Goal: Information Seeking & Learning: Learn about a topic

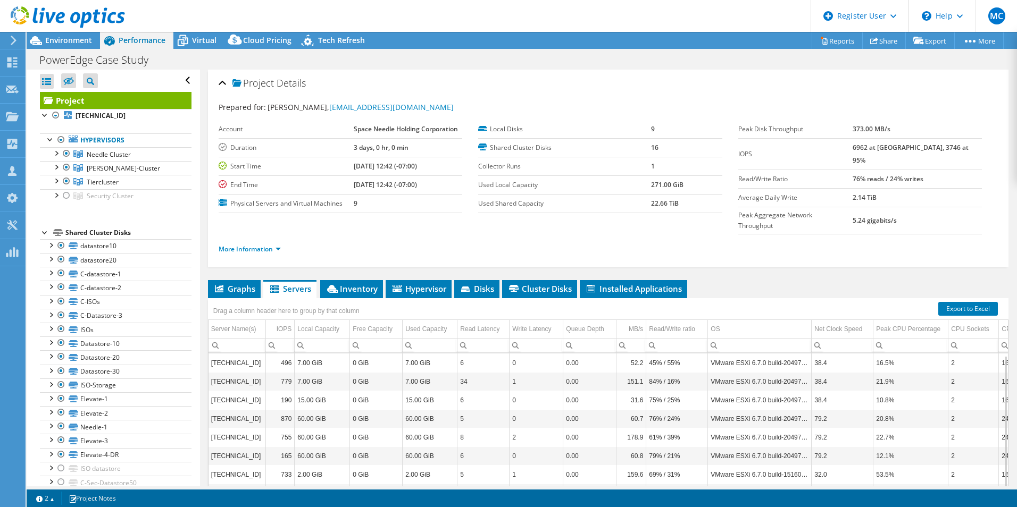
select select "USD"
click at [812, 338] on div "Column Net Clock Speed, Filter cell" at bounding box center [818, 344] width 14 height 13
click at [788, 280] on ul "Graphs Servers Inventory Hypervisor Disks Cluster Disks Installed Applications" at bounding box center [608, 289] width 801 height 18
click at [198, 41] on span "Virtual" at bounding box center [204, 40] width 24 height 10
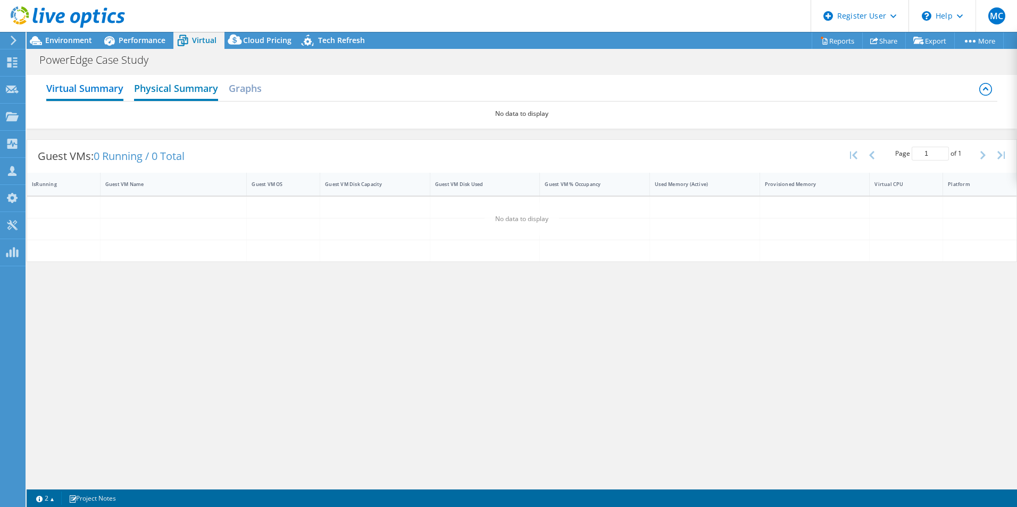
click at [198, 95] on h2 "Physical Summary" at bounding box center [176, 89] width 84 height 23
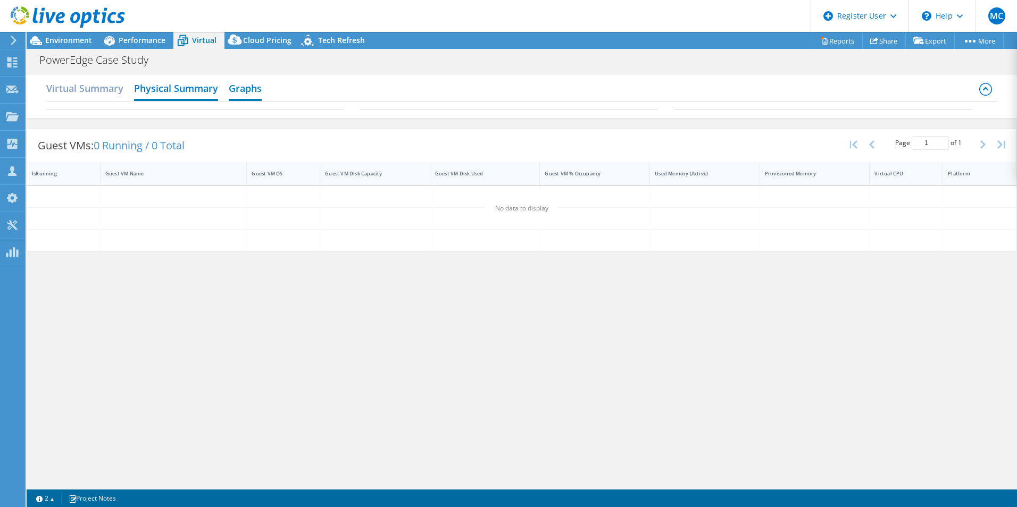
click at [255, 96] on h2 "Graphs" at bounding box center [245, 89] width 33 height 23
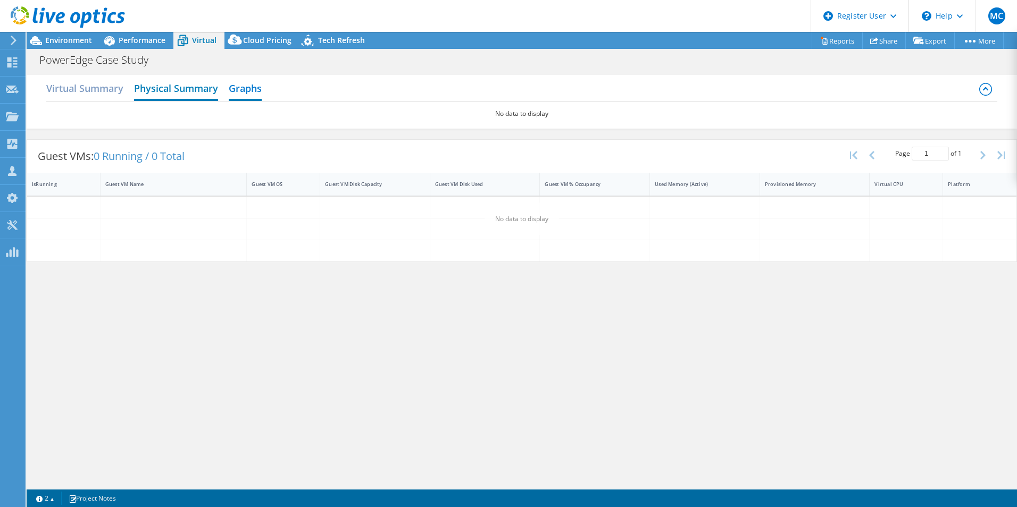
click at [189, 95] on h2 "Physical Summary" at bounding box center [176, 89] width 84 height 23
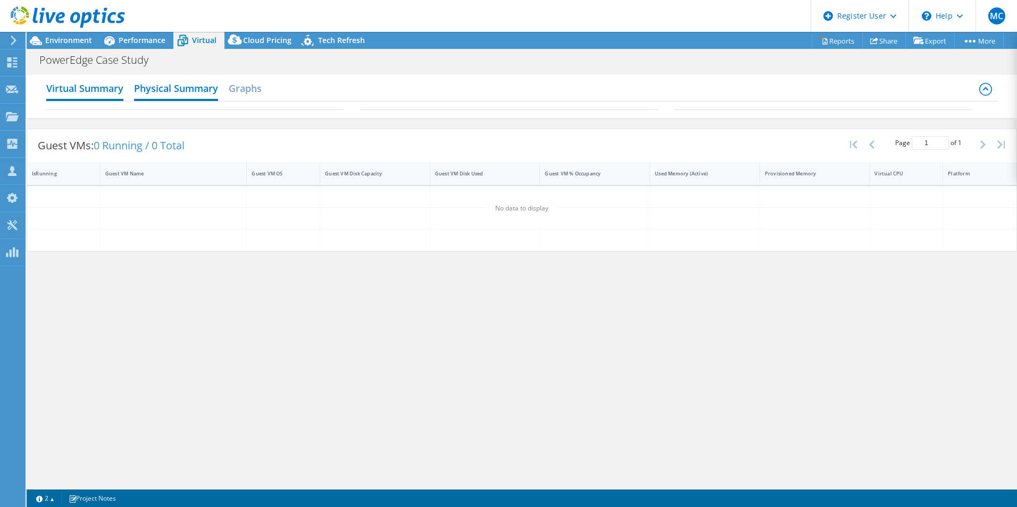
click at [101, 87] on h2 "Virtual Summary" at bounding box center [84, 89] width 77 height 23
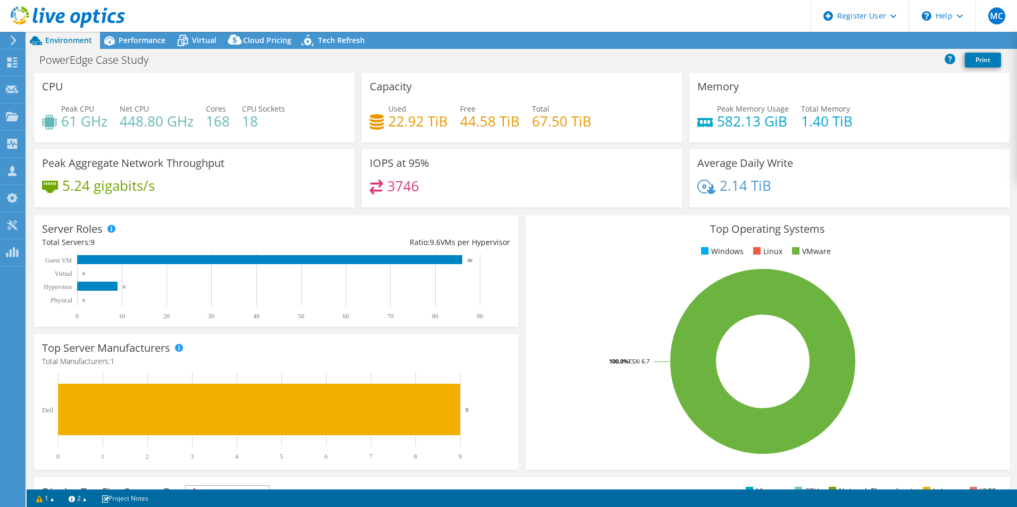
select select "USD"
click at [123, 35] on div at bounding box center [62, 18] width 125 height 36
drag, startPoint x: 129, startPoint y: 39, endPoint x: 141, endPoint y: 35, distance: 12.5
click at [141, 35] on span "Performance" at bounding box center [142, 40] width 47 height 10
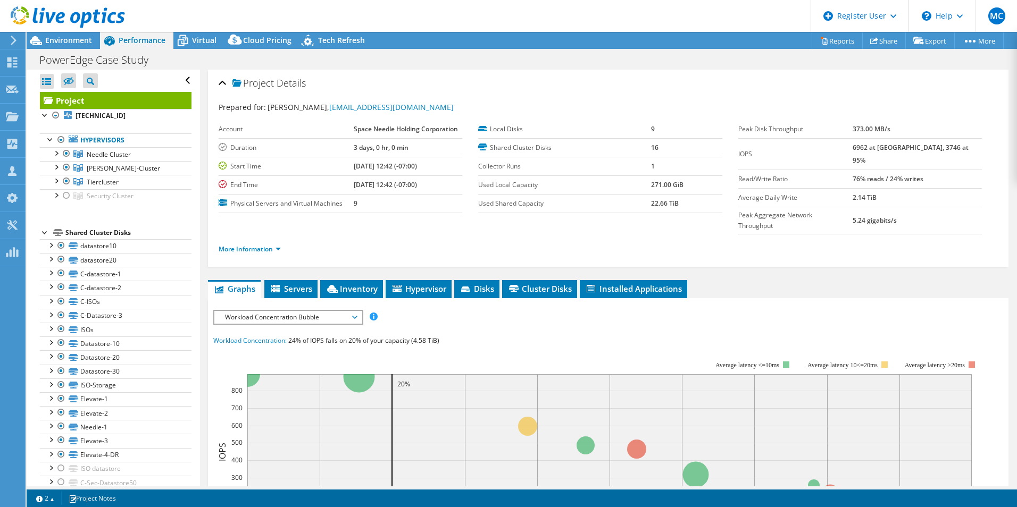
click at [268, 244] on li "More Information" at bounding box center [253, 250] width 69 height 12
click at [269, 245] on link "More Information" at bounding box center [250, 249] width 62 height 9
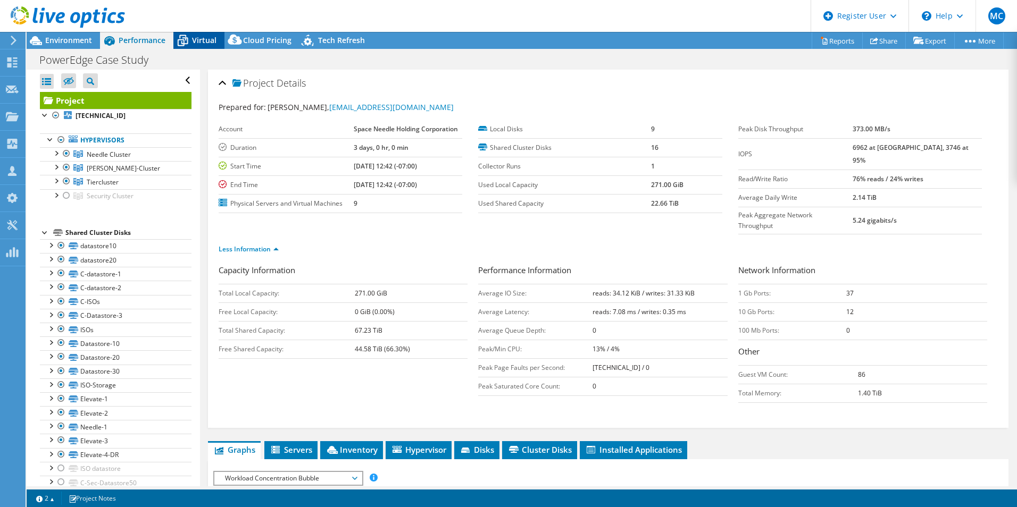
click at [194, 34] on div "Virtual" at bounding box center [198, 40] width 51 height 17
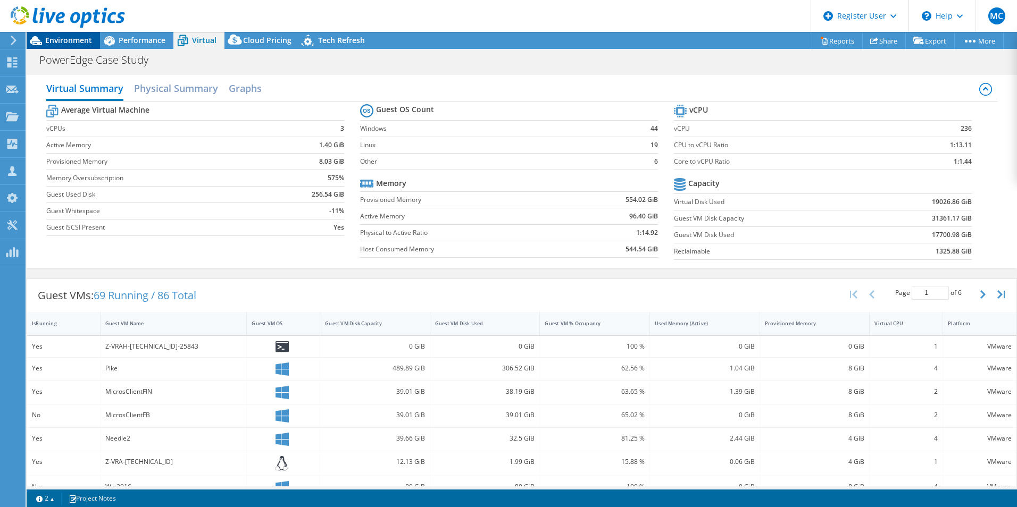
click at [65, 45] on div "Environment" at bounding box center [63, 40] width 73 height 17
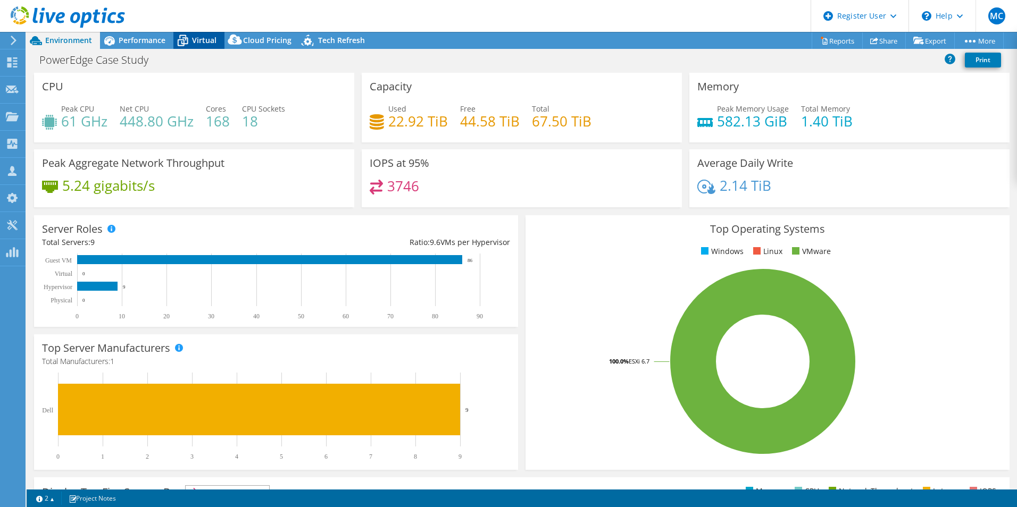
click at [206, 38] on span "Virtual" at bounding box center [204, 40] width 24 height 10
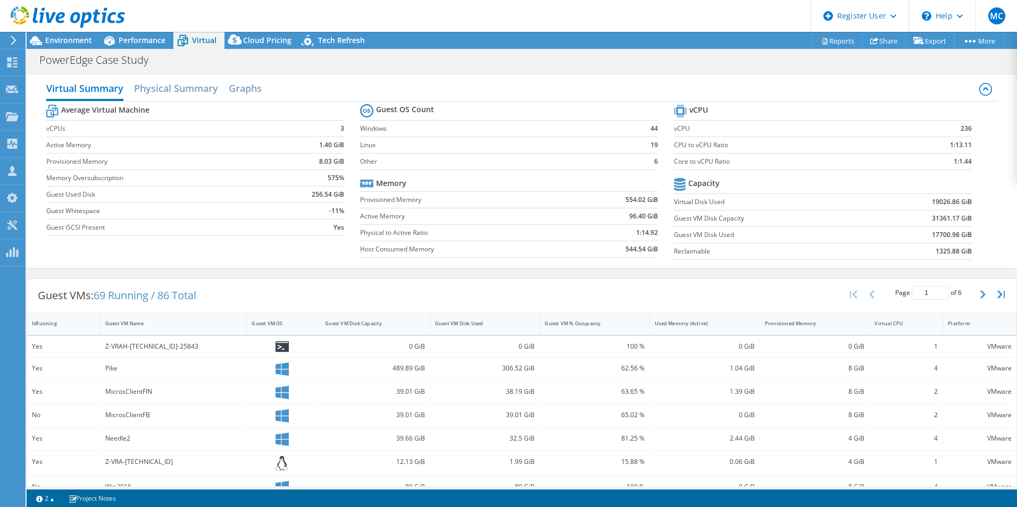
click at [65, 35] on div at bounding box center [62, 18] width 125 height 36
click at [68, 38] on span "Environment" at bounding box center [68, 40] width 47 height 10
